Goal: Navigation & Orientation: Find specific page/section

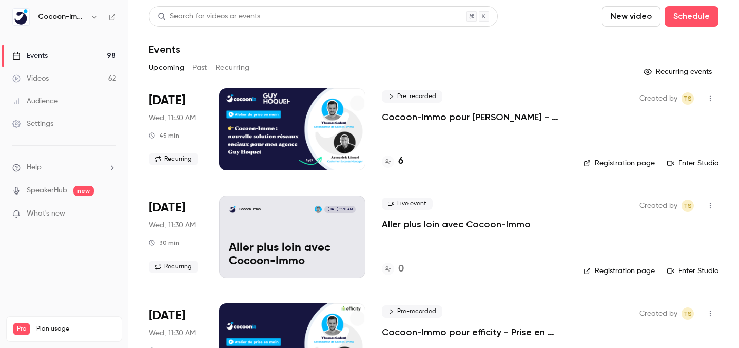
click at [438, 115] on p "Cocoon-Immo pour [PERSON_NAME] - Prise en main" at bounding box center [474, 117] width 185 height 12
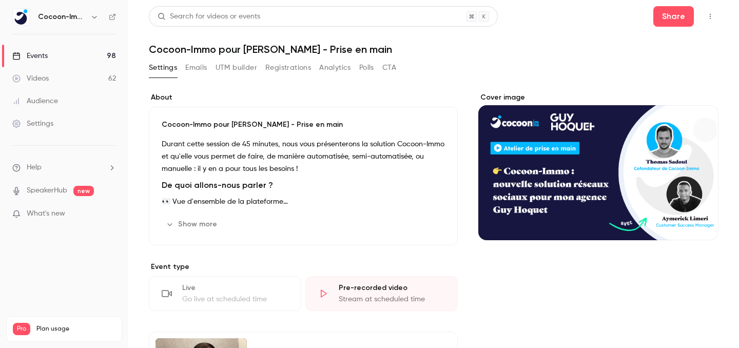
click at [83, 71] on link "Videos 62" at bounding box center [64, 78] width 128 height 23
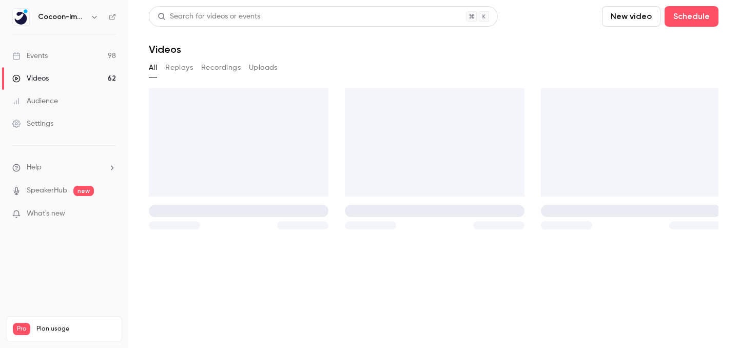
click at [78, 54] on link "Events 98" at bounding box center [64, 56] width 128 height 23
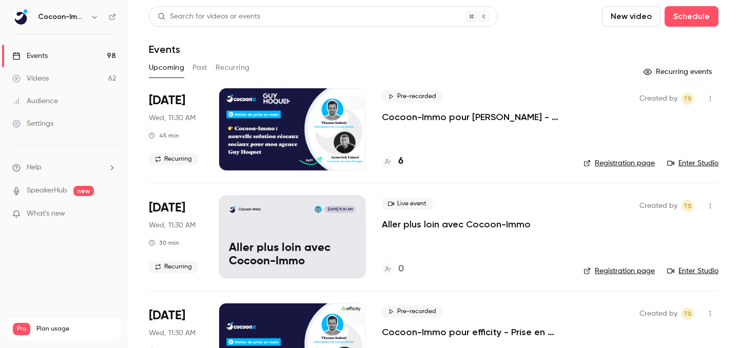
click at [689, 160] on link "Enter Studio" at bounding box center [692, 163] width 51 height 10
